Goal: Register for event/course

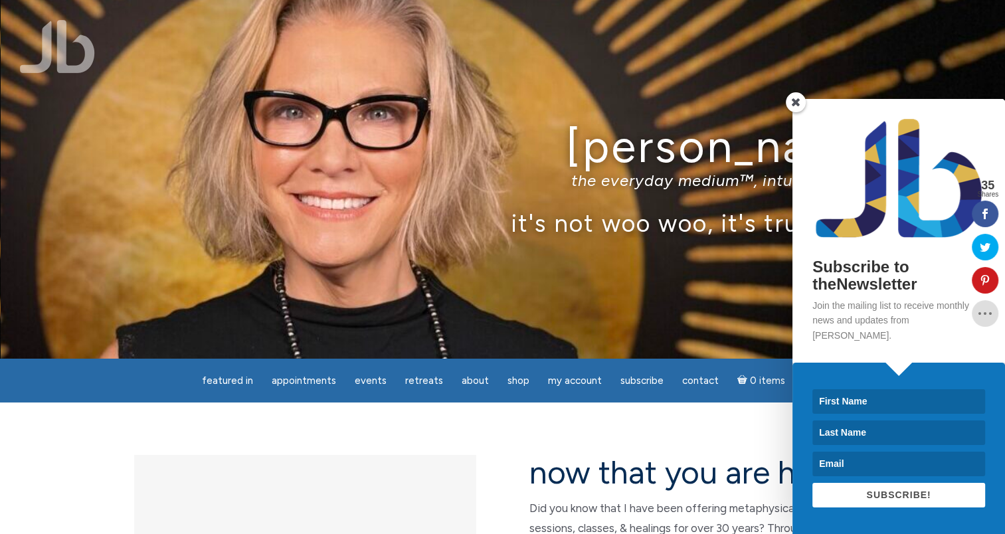
click at [791, 111] on span at bounding box center [796, 102] width 20 height 20
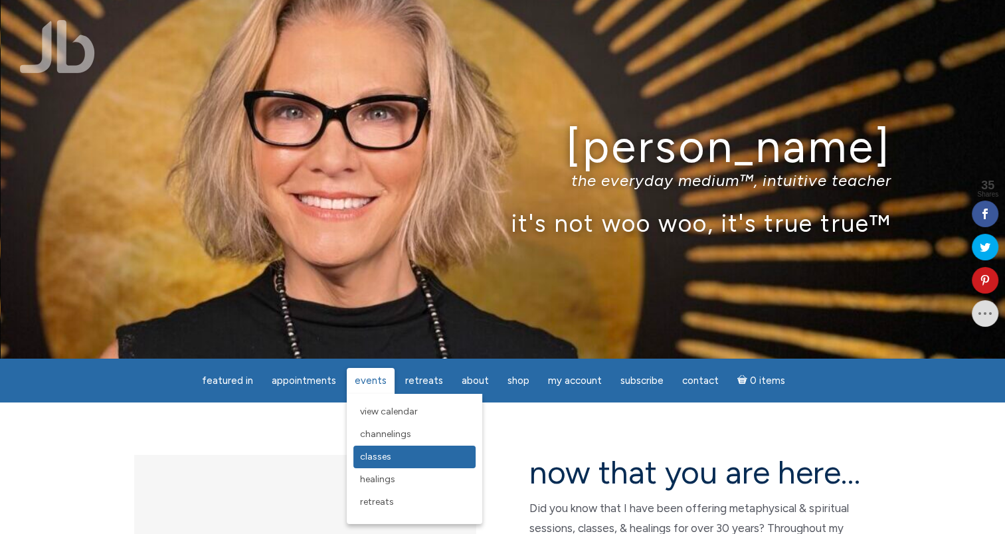
click at [372, 466] on link "Classes" at bounding box center [414, 457] width 122 height 23
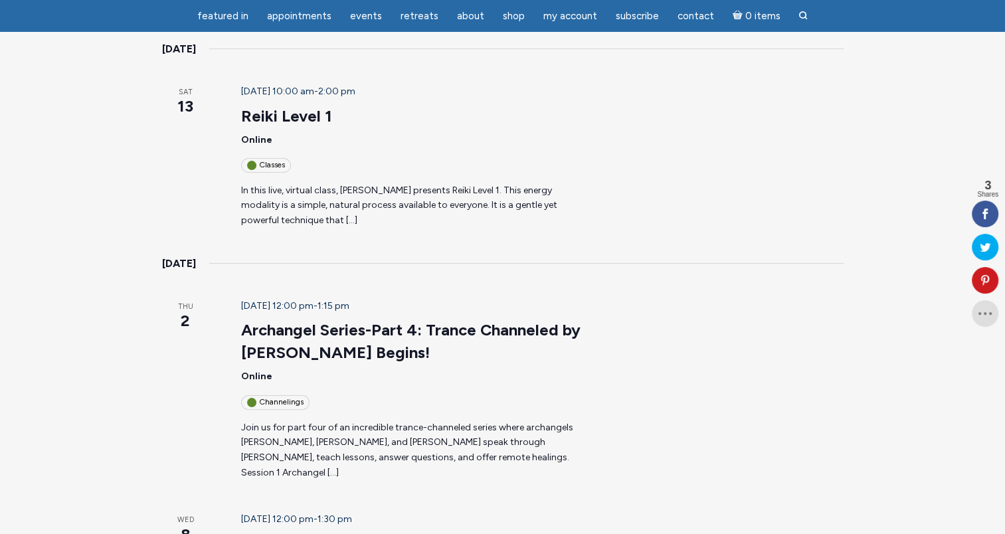
scroll to position [199, 0]
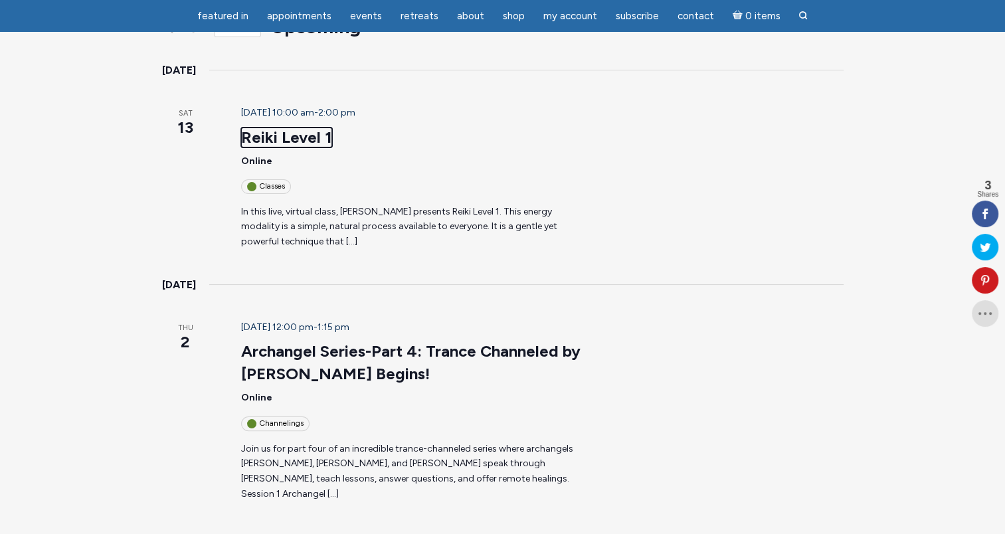
click at [252, 128] on link "Reiki Level 1" at bounding box center [286, 138] width 91 height 20
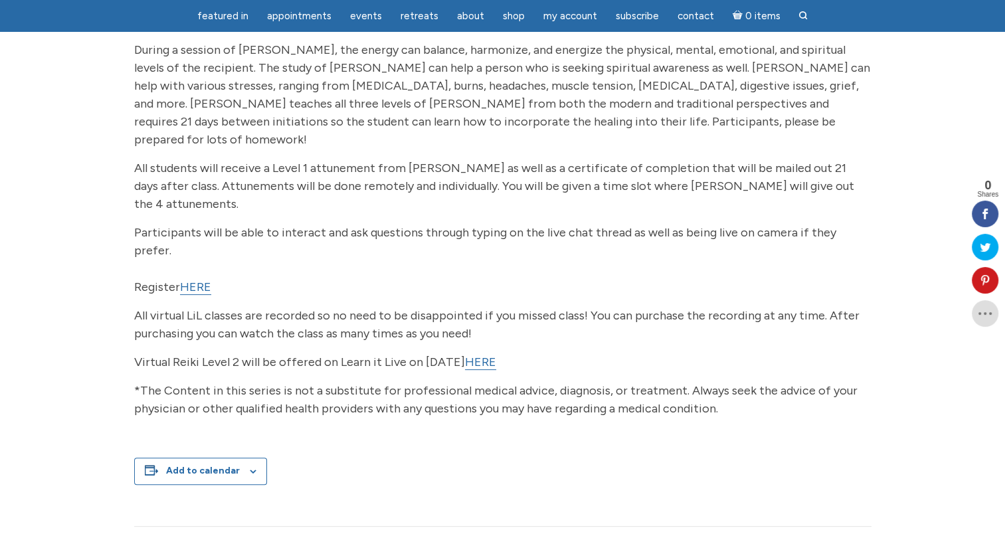
scroll to position [133, 0]
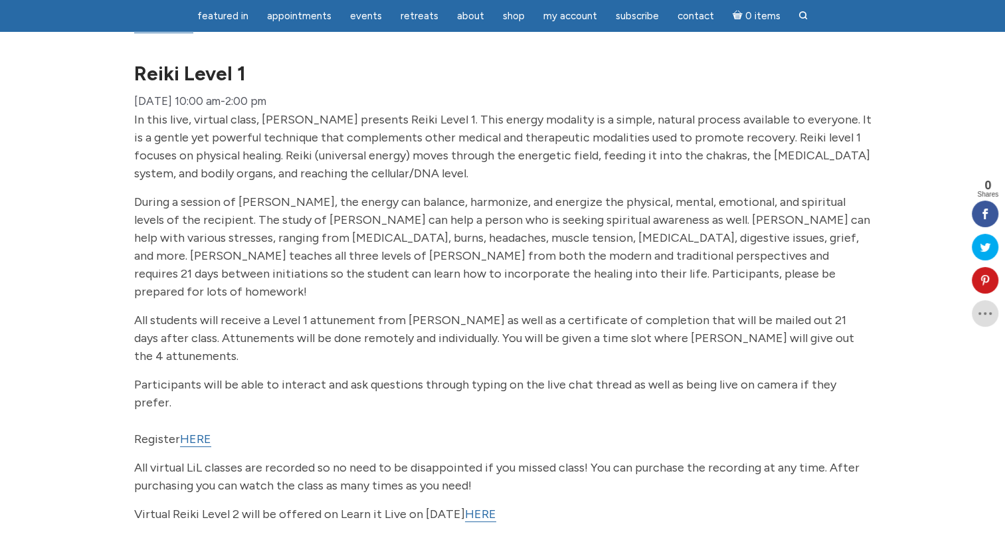
click at [199, 432] on link "HERE" at bounding box center [195, 439] width 31 height 15
